Goal: Task Accomplishment & Management: Complete application form

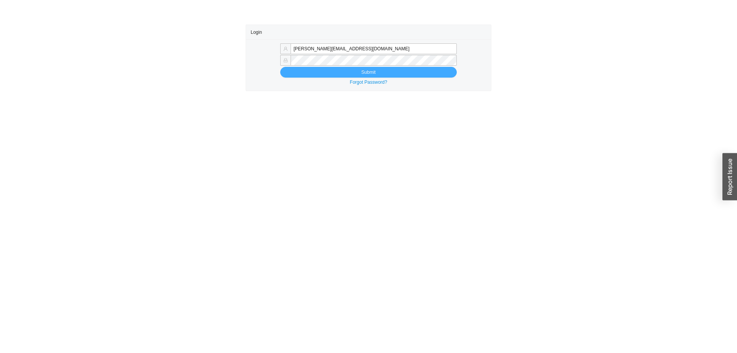
type input "rachellis@homeandstone.com"
click at [297, 70] on button "Submit" at bounding box center [368, 72] width 177 height 11
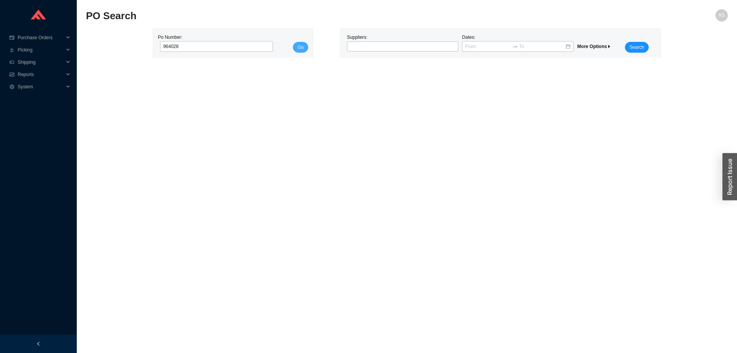
type input "964028"
click at [298, 45] on span "Go" at bounding box center [301, 47] width 6 height 8
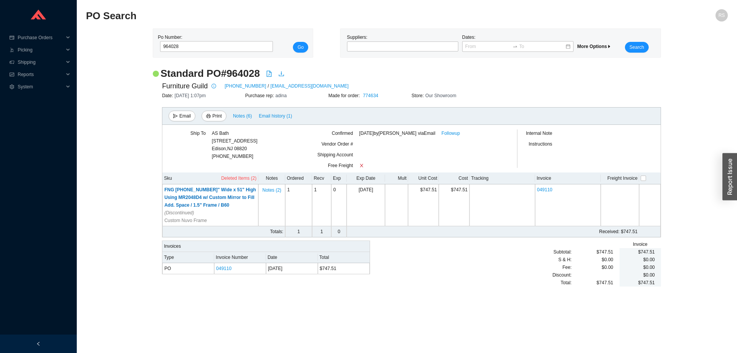
click at [497, 70] on div "Standard PO # 964028" at bounding box center [407, 73] width 508 height 13
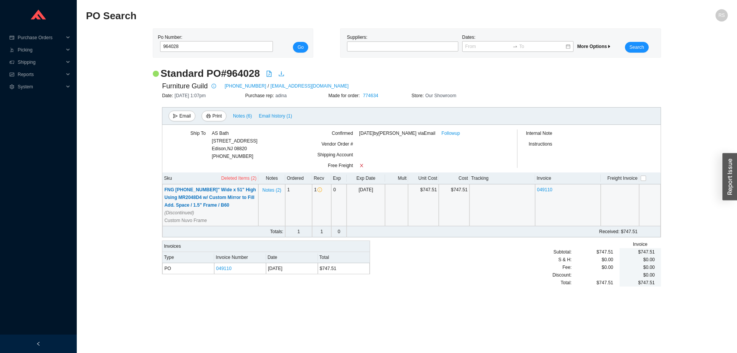
click at [208, 189] on span "FNG 1100-400-48" Wide x 51" High Using MR2048D4 w/ Custom Mirror to Fill Add. S…" at bounding box center [210, 201] width 92 height 28
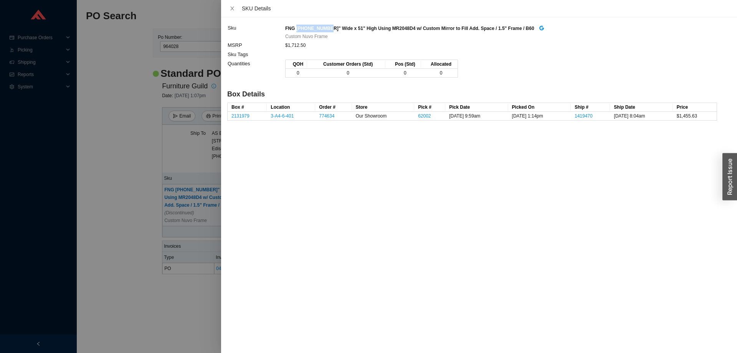
drag, startPoint x: 296, startPoint y: 28, endPoint x: 324, endPoint y: 26, distance: 28.1
click at [324, 26] on strong "FNG 1100-400-48" Wide x 51" High Using MR2048D4 w/ Custom Mirror to Fill Add. S…" at bounding box center [409, 28] width 249 height 5
copy strong "1100-400-48""
click at [144, 48] on div at bounding box center [368, 176] width 737 height 353
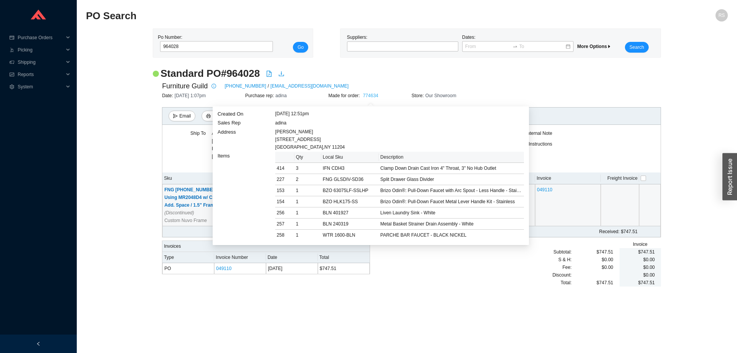
click at [370, 96] on link "774634" at bounding box center [370, 95] width 15 height 5
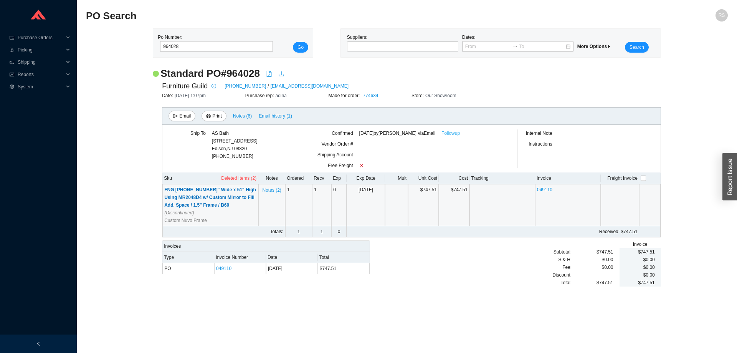
click at [460, 132] on link "Followup" at bounding box center [451, 133] width 18 height 8
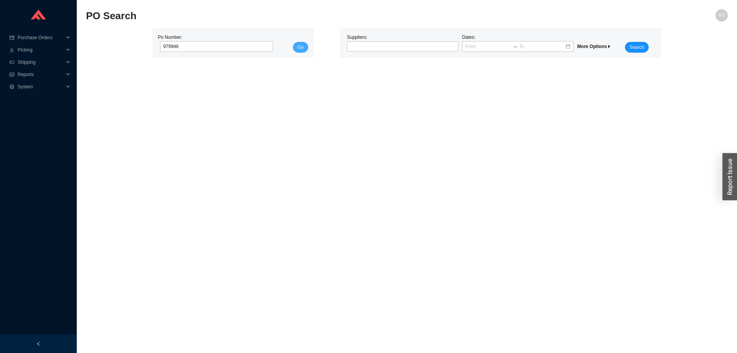
type input "979946"
click at [301, 47] on span "Go" at bounding box center [301, 47] width 6 height 8
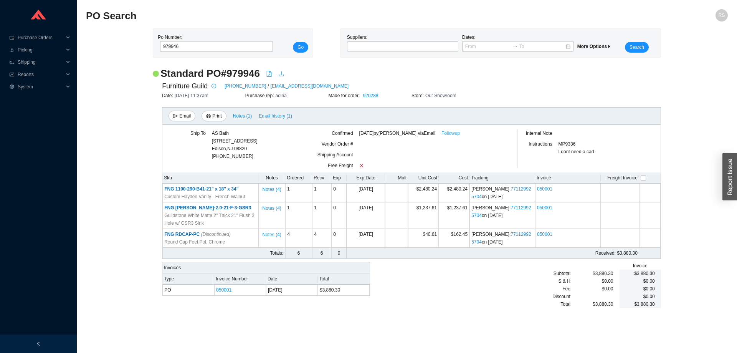
click at [453, 132] on link "Followup" at bounding box center [451, 133] width 18 height 8
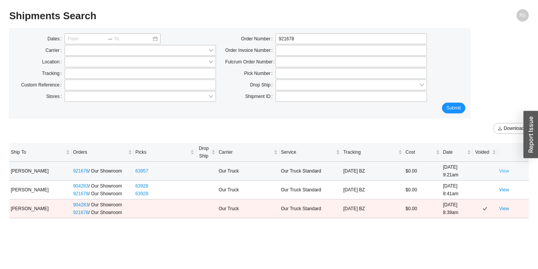
click at [505, 171] on link "View" at bounding box center [504, 170] width 10 height 5
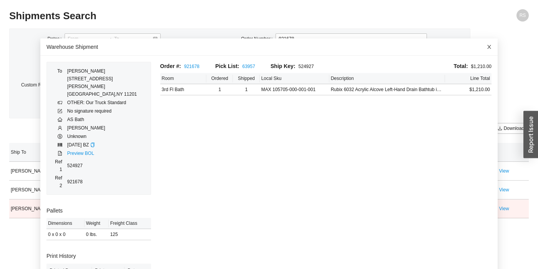
click at [488, 44] on span "Close" at bounding box center [488, 46] width 17 height 17
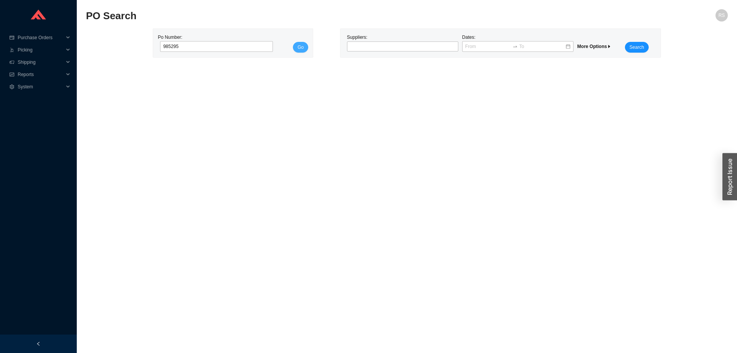
type input "985295"
click at [302, 45] on span "Go" at bounding box center [301, 47] width 6 height 8
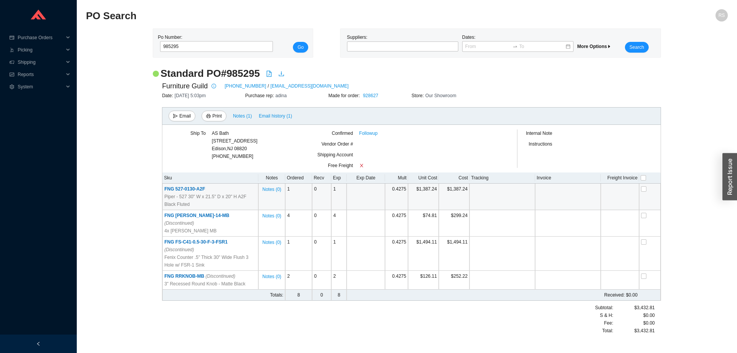
click at [203, 188] on span "FNG 527-0130-A2F" at bounding box center [184, 188] width 41 height 5
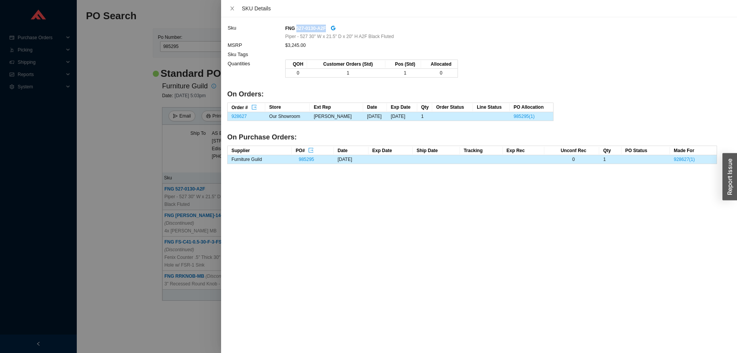
drag, startPoint x: 296, startPoint y: 31, endPoint x: 324, endPoint y: 28, distance: 28.9
click at [324, 28] on strong "FNG 527-0130-A2F" at bounding box center [305, 28] width 41 height 5
copy strong "527-0130-A2F"
click at [111, 95] on div at bounding box center [368, 176] width 737 height 353
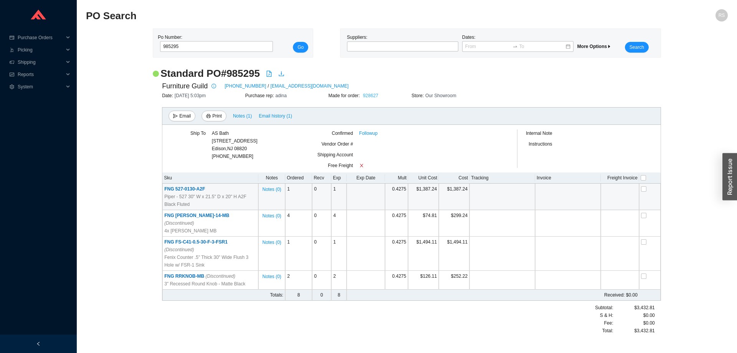
click at [364, 96] on link "928627" at bounding box center [370, 95] width 15 height 5
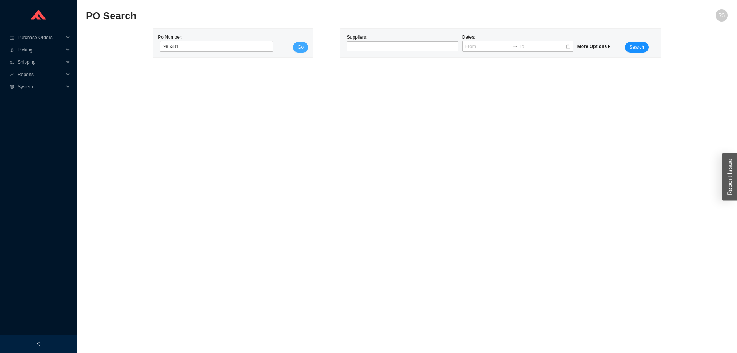
type input "985381"
click at [300, 51] on span "Go" at bounding box center [301, 47] width 6 height 8
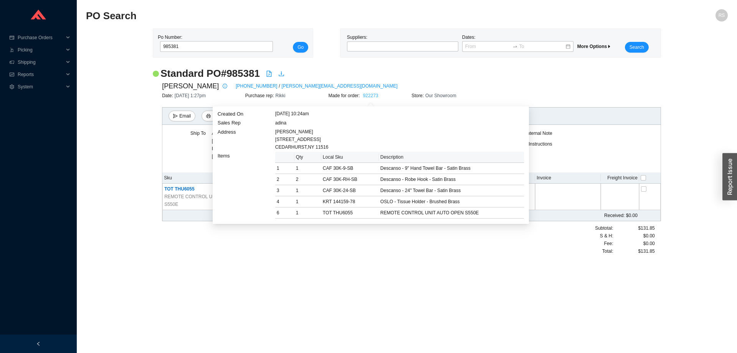
click at [373, 98] on link "922273" at bounding box center [370, 95] width 15 height 5
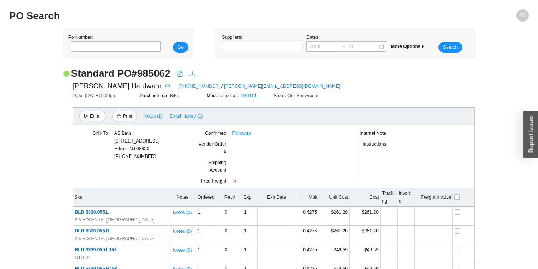
click at [178, 85] on link "[PHONE_NUMBER]" at bounding box center [198, 86] width 41 height 8
click at [248, 134] on link "Followup" at bounding box center [241, 133] width 18 height 8
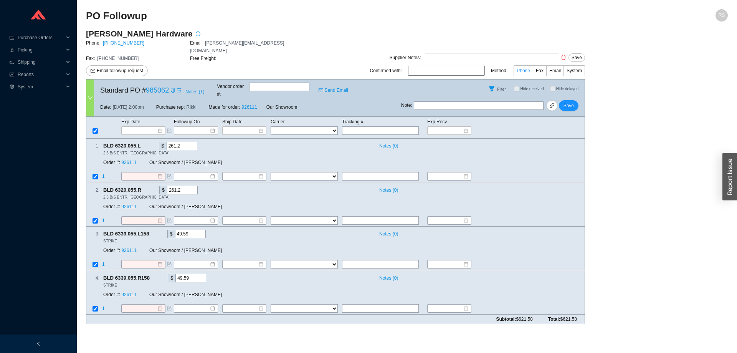
click at [523, 68] on span "Phone" at bounding box center [523, 70] width 13 height 5
click at [533, 72] on input "Phone" at bounding box center [533, 72] width 0 height 0
click at [250, 173] on input at bounding box center [241, 177] width 33 height 8
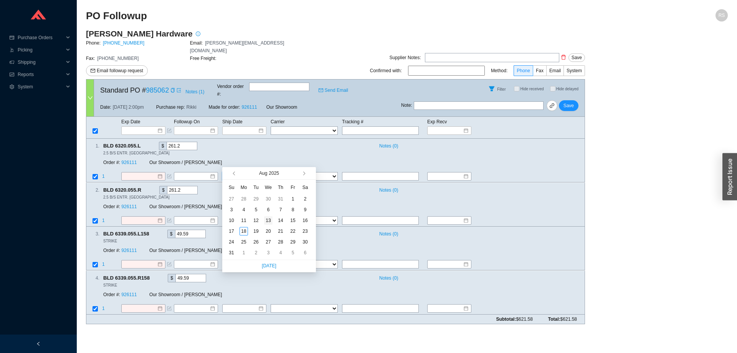
type input "[DATE]"
click at [269, 221] on div "13" at bounding box center [268, 220] width 8 height 8
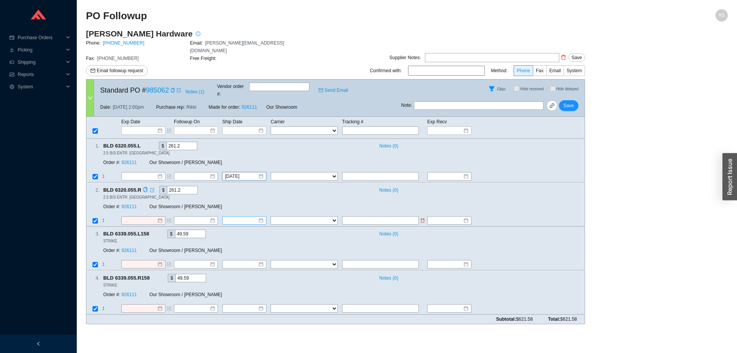
click at [234, 217] on input at bounding box center [241, 221] width 33 height 8
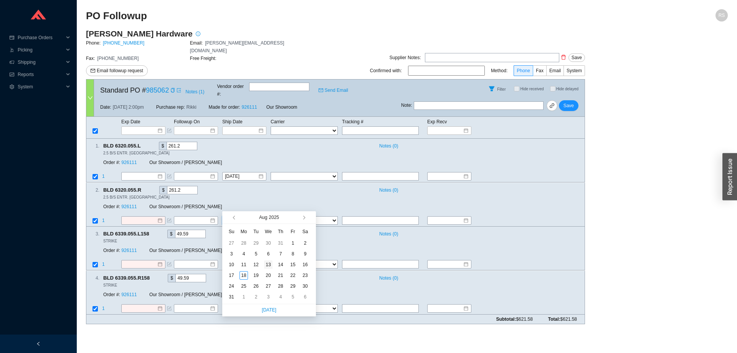
type input "[DATE]"
click at [266, 268] on div "13" at bounding box center [268, 264] width 8 height 8
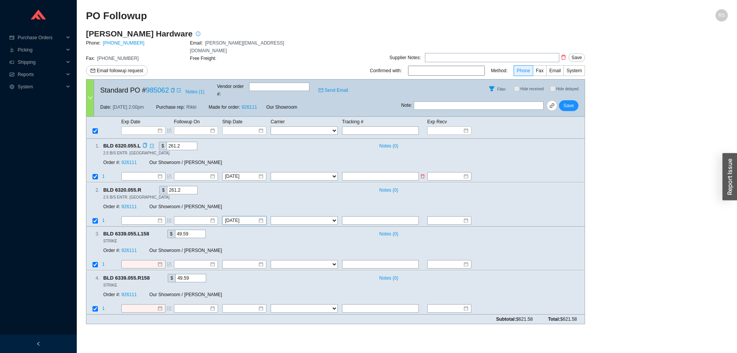
click at [359, 172] on input "text" at bounding box center [380, 176] width 77 height 8
type input "1Z5RW6860373874060"
click at [271, 172] on select "FedEx UPS ---------------- 2 Day Transportation INC A&B Freight A. [PERSON_NAME…" at bounding box center [304, 176] width 67 height 8
select select "2"
click option "UPS" at bounding box center [0, 0] width 0 height 0
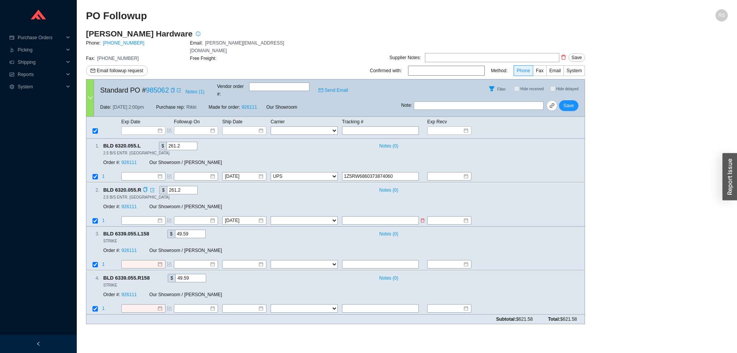
click at [271, 216] on select "FedEx UPS ---------------- 2 Day Transportation INC A&B Freight A. [PERSON_NAME…" at bounding box center [304, 220] width 67 height 8
select select "2"
click option "UPS" at bounding box center [0, 0] width 0 height 0
drag, startPoint x: 397, startPoint y: 161, endPoint x: 331, endPoint y: 159, distance: 66.1
click at [342, 172] on input "1Z5RW6860373874060" at bounding box center [380, 176] width 77 height 8
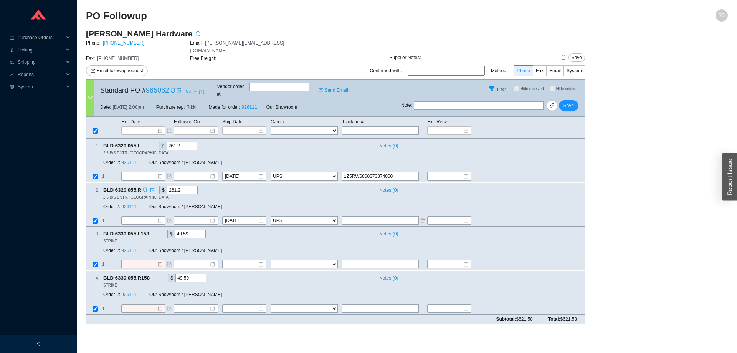
click at [363, 216] on td at bounding box center [384, 221] width 85 height 10
paste input "1Z5RW6860373874060"
type input "1Z5RW6860373874060"
click at [141, 261] on input at bounding box center [140, 265] width 33 height 8
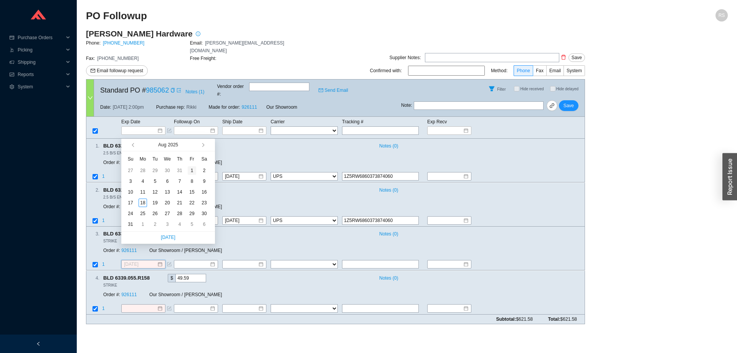
type input "[DATE]"
click at [204, 144] on button "button" at bounding box center [202, 145] width 7 height 12
type input "[DATE]"
click at [167, 179] on div "10" at bounding box center [167, 181] width 8 height 8
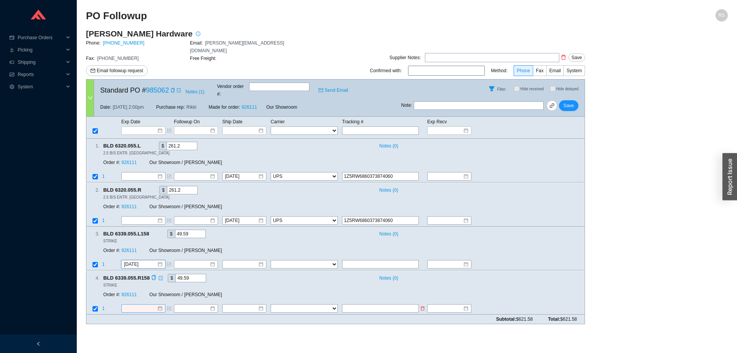
click at [132, 305] on input at bounding box center [140, 309] width 33 height 8
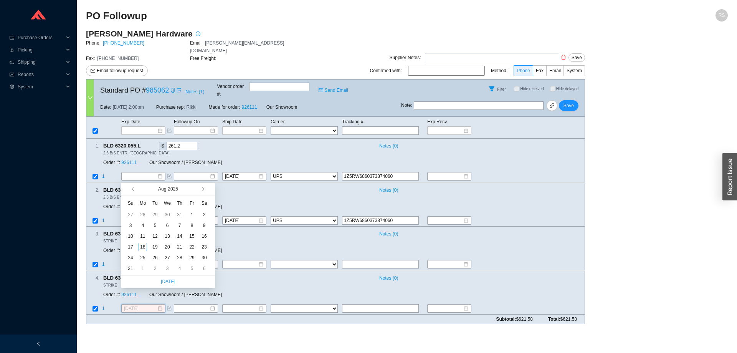
type input "[DATE]"
click at [205, 188] on button "button" at bounding box center [202, 189] width 7 height 12
type input "[DATE]"
click at [167, 225] on div "10" at bounding box center [167, 225] width 8 height 8
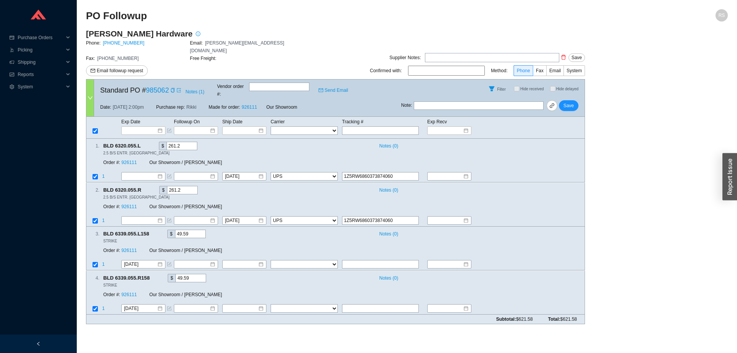
click at [464, 66] on input at bounding box center [446, 71] width 77 height 10
type input "[PERSON_NAME]"
click at [571, 102] on span "Save" at bounding box center [569, 106] width 10 height 8
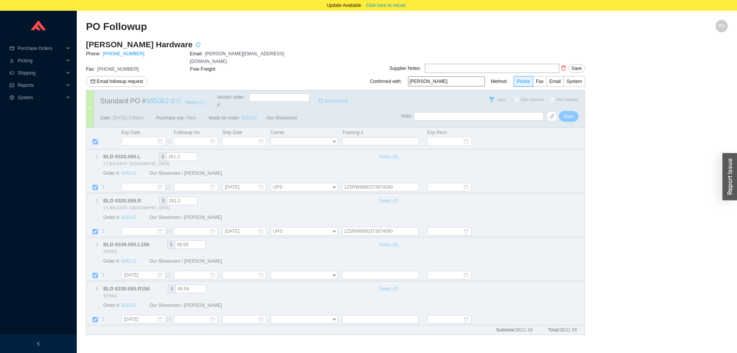
select select "2"
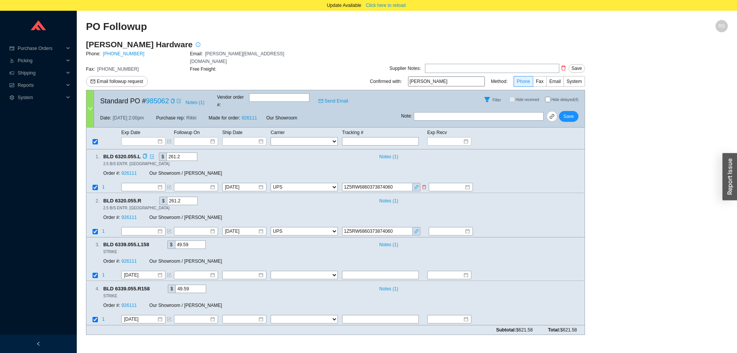
drag, startPoint x: 392, startPoint y: 171, endPoint x: 343, endPoint y: 177, distance: 49.4
click at [343, 183] on input "1Z5RW6860373874060" at bounding box center [377, 187] width 71 height 8
